Goal: Task Accomplishment & Management: Manage account settings

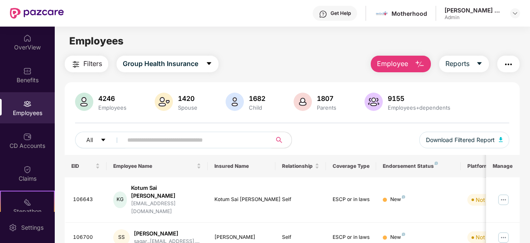
click at [393, 66] on span "Employee" at bounding box center [392, 64] width 31 height 10
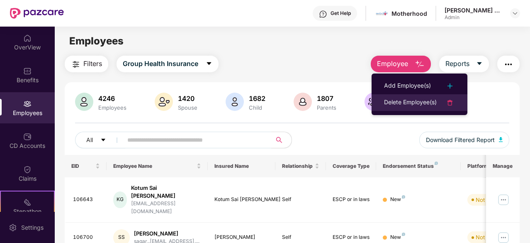
click at [407, 101] on div "Delete Employee(s)" at bounding box center [410, 103] width 53 height 10
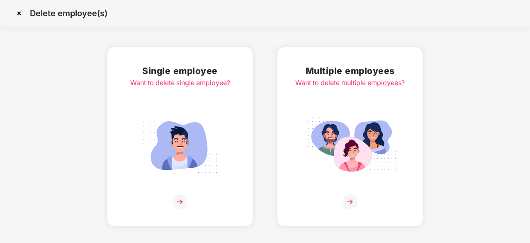
click at [345, 117] on img at bounding box center [350, 145] width 93 height 65
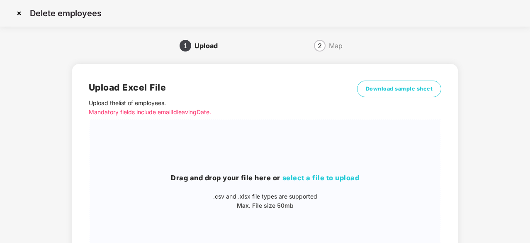
click at [337, 178] on span "select a file to upload" at bounding box center [321, 178] width 77 height 8
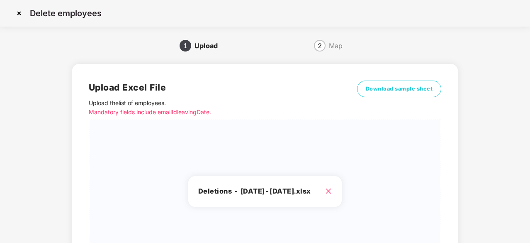
scroll to position [90, 0]
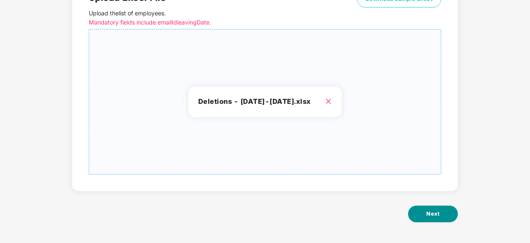
click at [430, 213] on span "Next" at bounding box center [433, 214] width 13 height 8
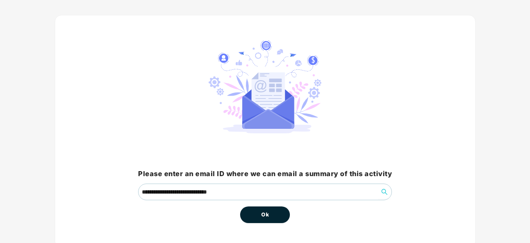
scroll to position [63, 0]
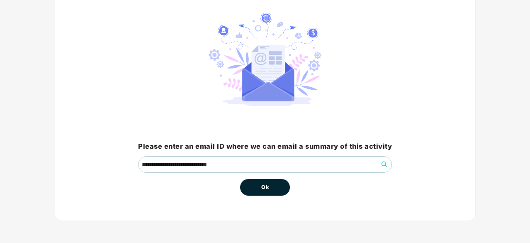
click at [266, 181] on button "Ok" at bounding box center [265, 187] width 50 height 17
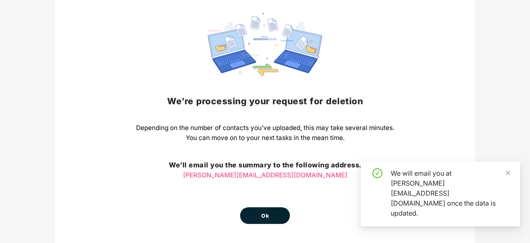
click at [266, 213] on span "Ok" at bounding box center [264, 216] width 7 height 8
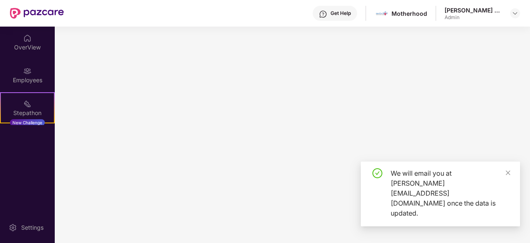
scroll to position [0, 0]
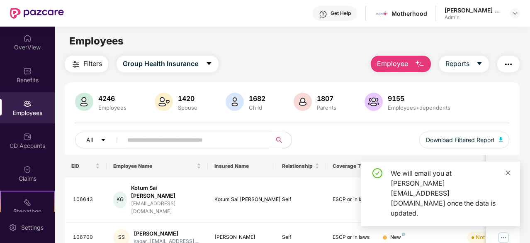
click at [507, 176] on icon "close" at bounding box center [509, 173] width 6 height 6
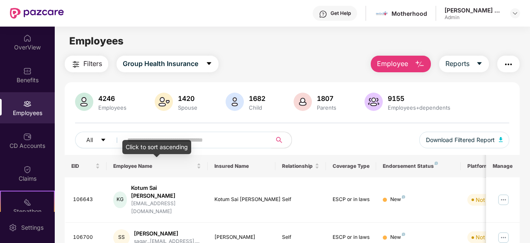
click at [150, 147] on div "Click to sort ascending" at bounding box center [156, 147] width 69 height 14
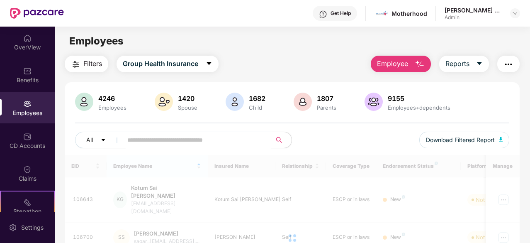
click at [150, 137] on input "text" at bounding box center [193, 140] width 133 height 12
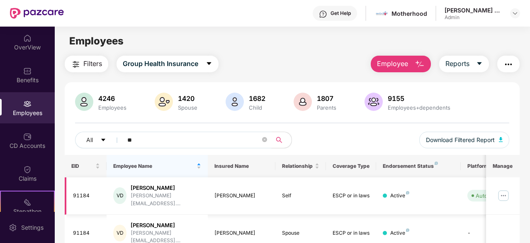
type input "*"
type input "****"
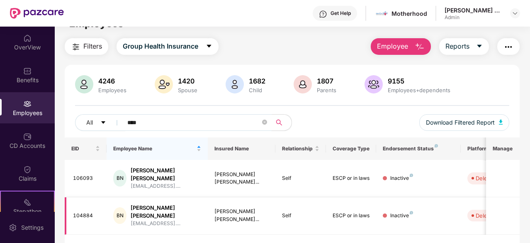
scroll to position [27, 0]
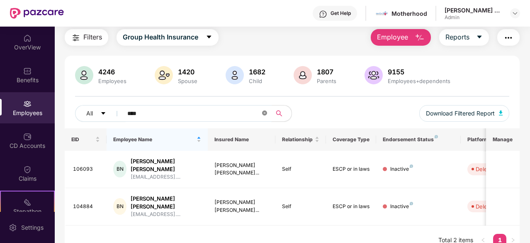
click at [266, 114] on icon "close-circle" at bounding box center [264, 112] width 5 height 5
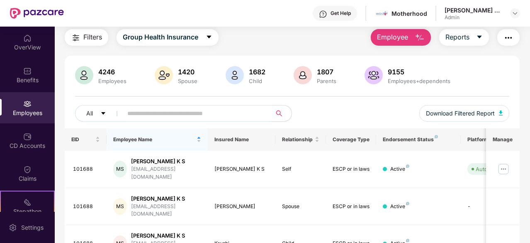
click at [402, 39] on span "Employee" at bounding box center [392, 37] width 31 height 10
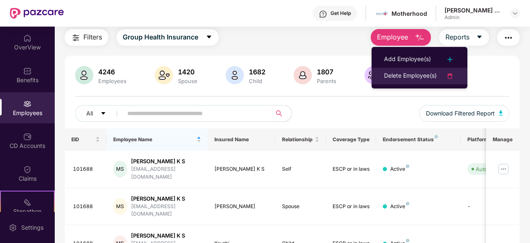
click at [411, 73] on div "Delete Employee(s)" at bounding box center [410, 76] width 53 height 10
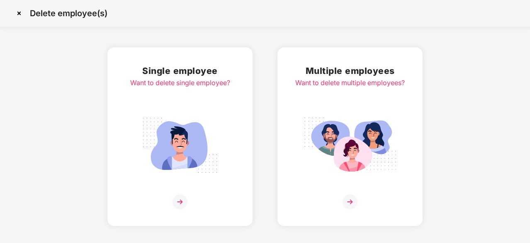
click at [362, 103] on div "Multiple employees Want to delete multiple employees?" at bounding box center [351, 136] width 110 height 145
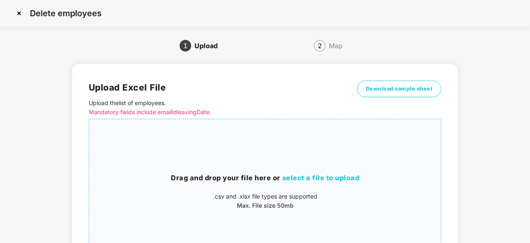
click at [308, 177] on span "select a file to upload" at bounding box center [321, 178] width 77 height 8
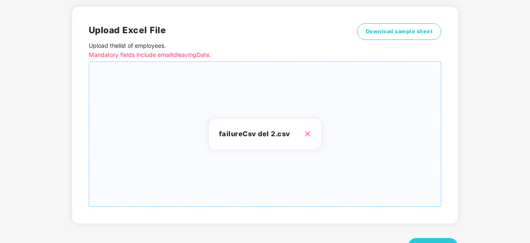
scroll to position [90, 0]
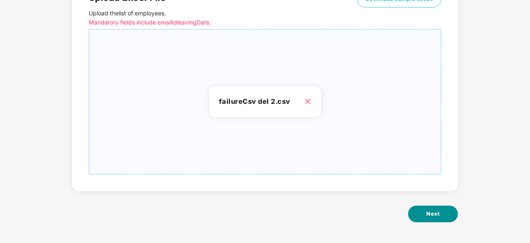
click at [438, 215] on span "Next" at bounding box center [433, 214] width 13 height 8
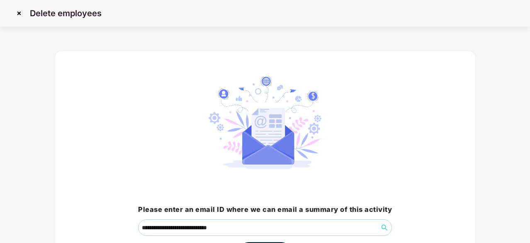
scroll to position [63, 0]
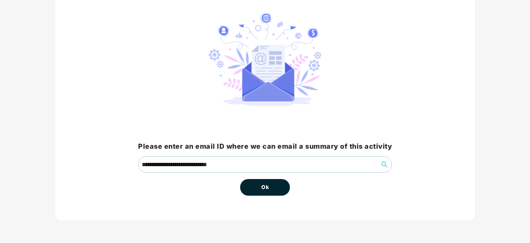
click at [271, 185] on button "Ok" at bounding box center [265, 187] width 50 height 17
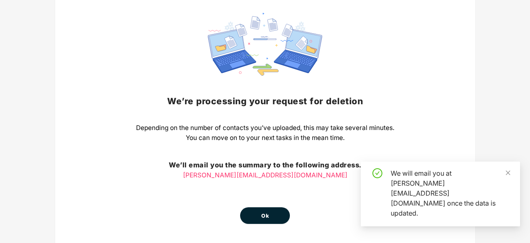
click at [262, 181] on div "We’re processing your request for deletion Depending on the number of contacts …" at bounding box center [265, 118] width 259 height 211
click at [269, 212] on span "Ok" at bounding box center [264, 216] width 7 height 8
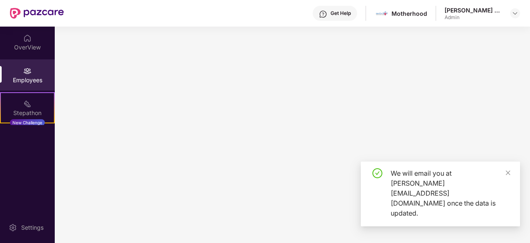
scroll to position [0, 0]
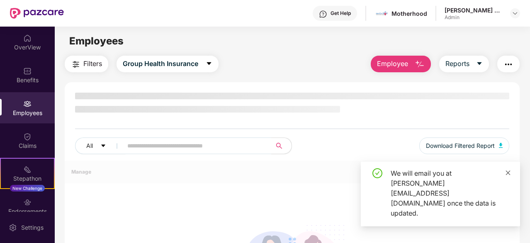
click at [509, 175] on icon "close" at bounding box center [508, 172] width 5 height 5
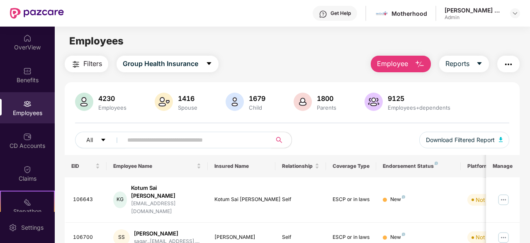
click at [410, 63] on button "Employee" at bounding box center [401, 64] width 60 height 17
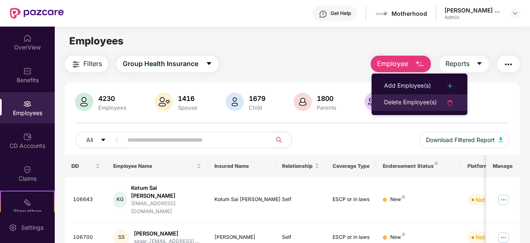
click at [416, 96] on li "Delete Employee(s)" at bounding box center [420, 102] width 96 height 17
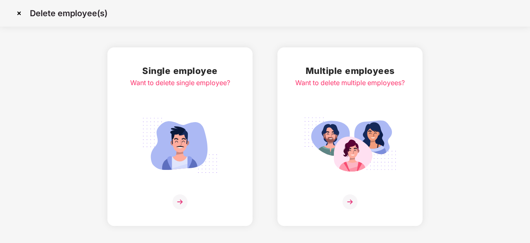
click at [339, 107] on div "Multiple employees Want to delete multiple employees?" at bounding box center [351, 136] width 110 height 145
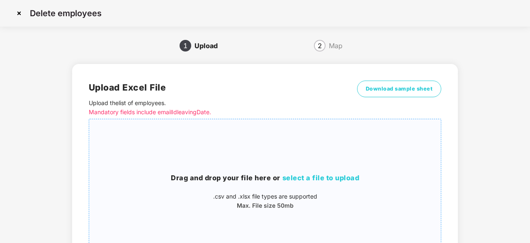
click at [302, 181] on span "select a file to upload" at bounding box center [321, 178] width 77 height 8
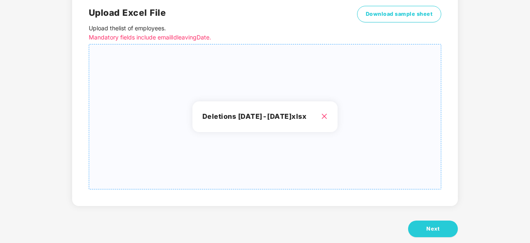
scroll to position [90, 0]
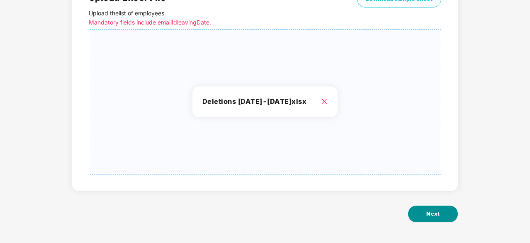
click at [449, 208] on button "Next" at bounding box center [433, 213] width 50 height 17
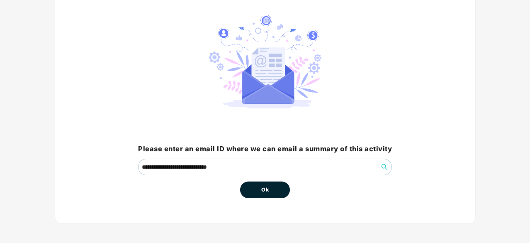
scroll to position [63, 0]
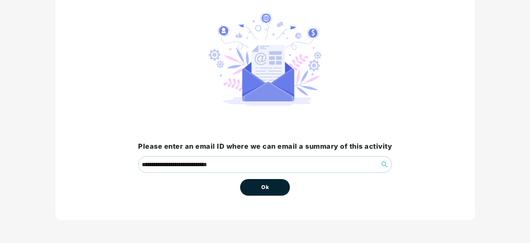
click at [257, 183] on button "Ok" at bounding box center [265, 187] width 50 height 17
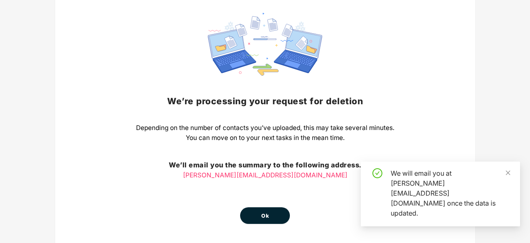
click at [277, 189] on div "We’re processing your request for deletion Depending on the number of contacts …" at bounding box center [265, 118] width 259 height 211
click at [276, 224] on div "We’re processing your request for deletion Depending on the number of contacts …" at bounding box center [265, 118] width 421 height 261
click at [274, 217] on button "Ok" at bounding box center [265, 215] width 50 height 17
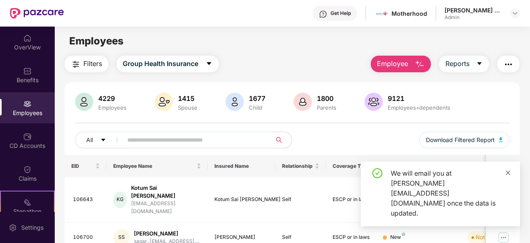
click at [507, 176] on icon "close" at bounding box center [509, 173] width 6 height 6
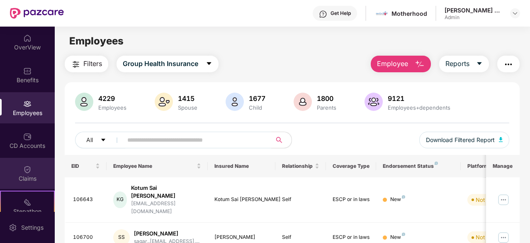
click at [21, 171] on div "Claims" at bounding box center [27, 173] width 55 height 31
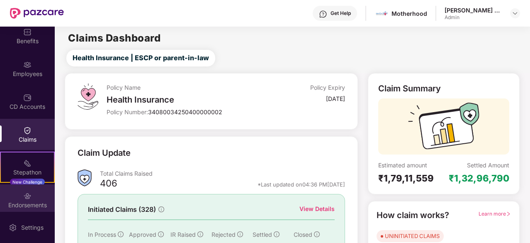
scroll to position [77, 0]
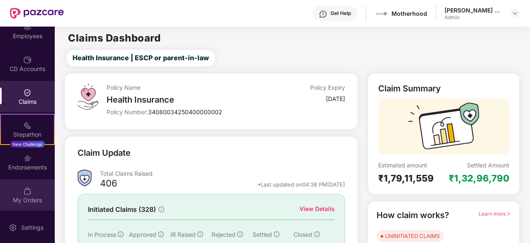
click at [24, 187] on img at bounding box center [27, 191] width 8 height 8
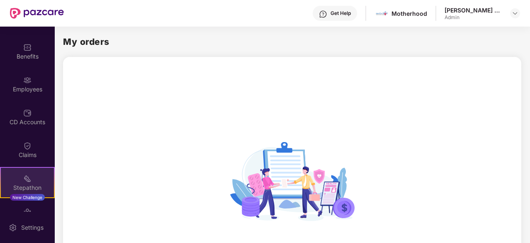
scroll to position [0, 0]
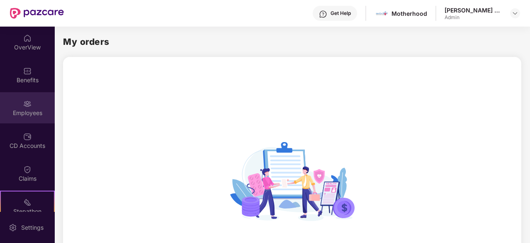
click at [24, 109] on div "Employees" at bounding box center [27, 113] width 55 height 8
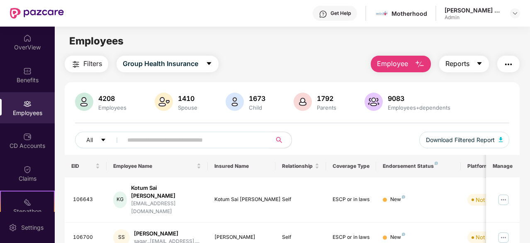
click at [481, 64] on icon "caret-down" at bounding box center [480, 63] width 7 height 7
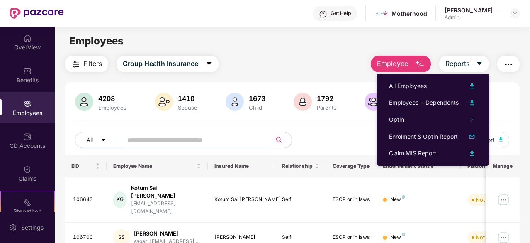
click at [346, 44] on div "Employees" at bounding box center [292, 41] width 475 height 16
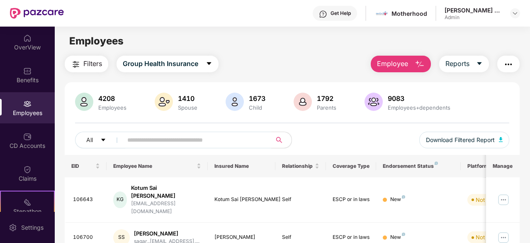
click at [509, 65] on img "button" at bounding box center [509, 64] width 10 height 10
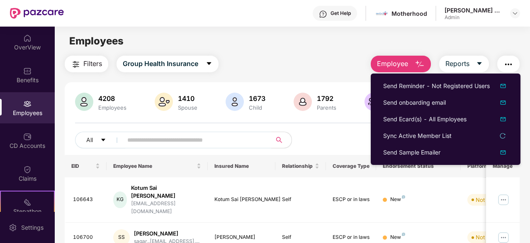
click at [327, 57] on div "Filters Group Health Insurance Employee Reports" at bounding box center [292, 64] width 455 height 17
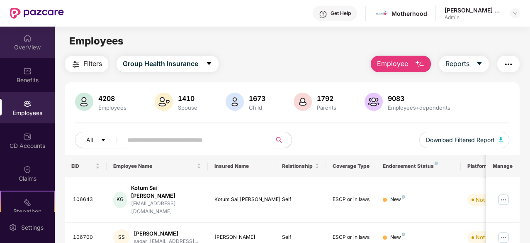
click at [23, 40] on img at bounding box center [27, 38] width 8 height 8
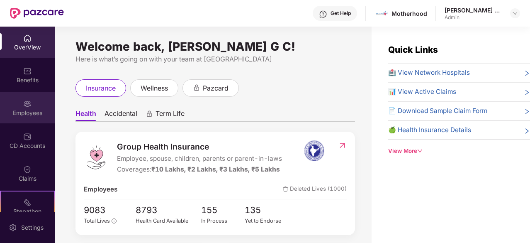
click at [17, 106] on div "Employees" at bounding box center [27, 107] width 55 height 31
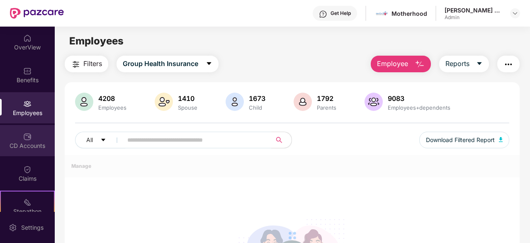
click at [19, 142] on div "CD Accounts" at bounding box center [27, 146] width 55 height 8
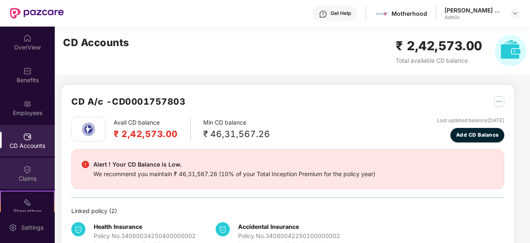
click at [20, 176] on div "Claims" at bounding box center [27, 178] width 55 height 8
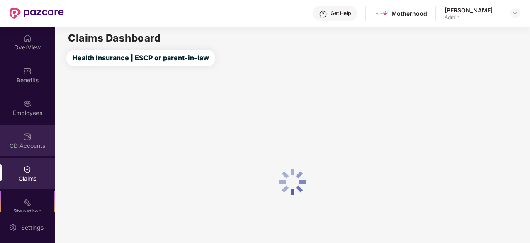
click at [26, 146] on div "CD Accounts" at bounding box center [27, 146] width 55 height 8
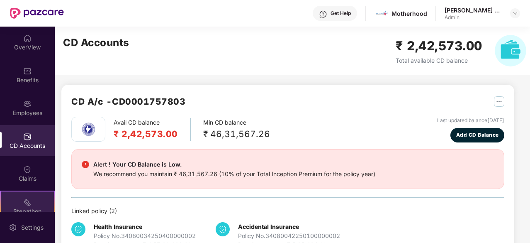
click at [27, 199] on img at bounding box center [27, 202] width 8 height 8
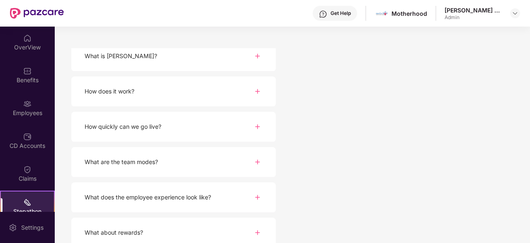
scroll to position [125, 0]
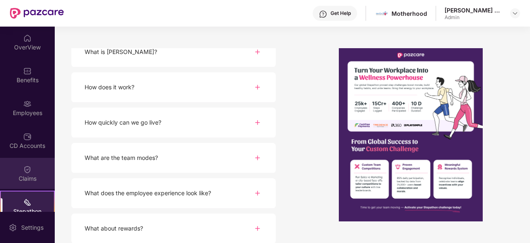
click at [32, 169] on div "Claims" at bounding box center [27, 173] width 55 height 31
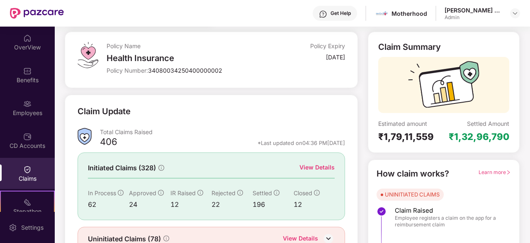
scroll to position [81, 0]
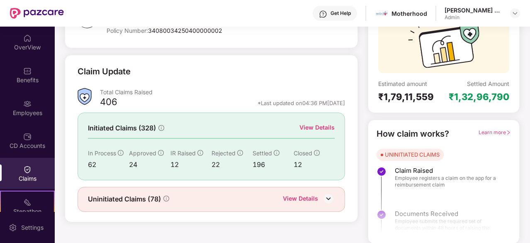
click at [329, 198] on img at bounding box center [329, 198] width 12 height 12
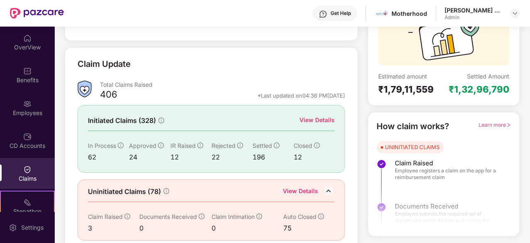
scroll to position [95, 0]
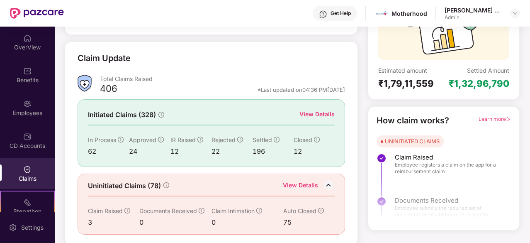
click at [316, 115] on div "View Details" at bounding box center [317, 114] width 35 height 9
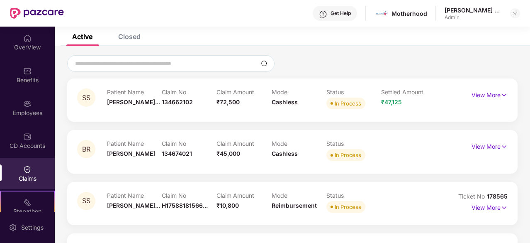
scroll to position [53, 0]
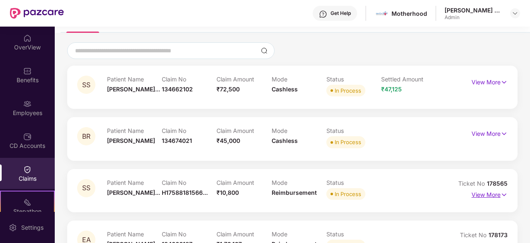
click at [505, 193] on img at bounding box center [504, 194] width 7 height 9
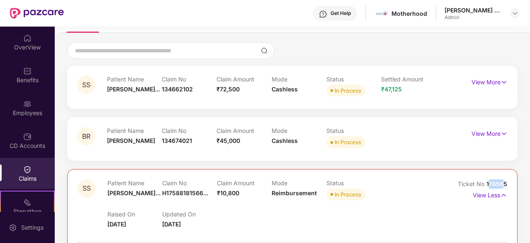
drag, startPoint x: 488, startPoint y: 183, endPoint x: 503, endPoint y: 183, distance: 14.5
click at [503, 183] on span "178565" at bounding box center [497, 183] width 21 height 7
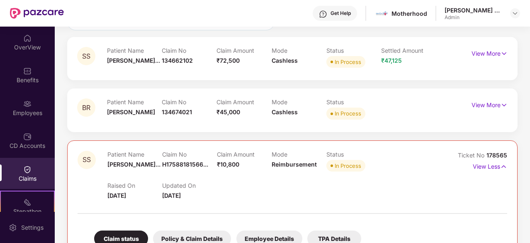
scroll to position [95, 0]
